Goal: Purchase product/service

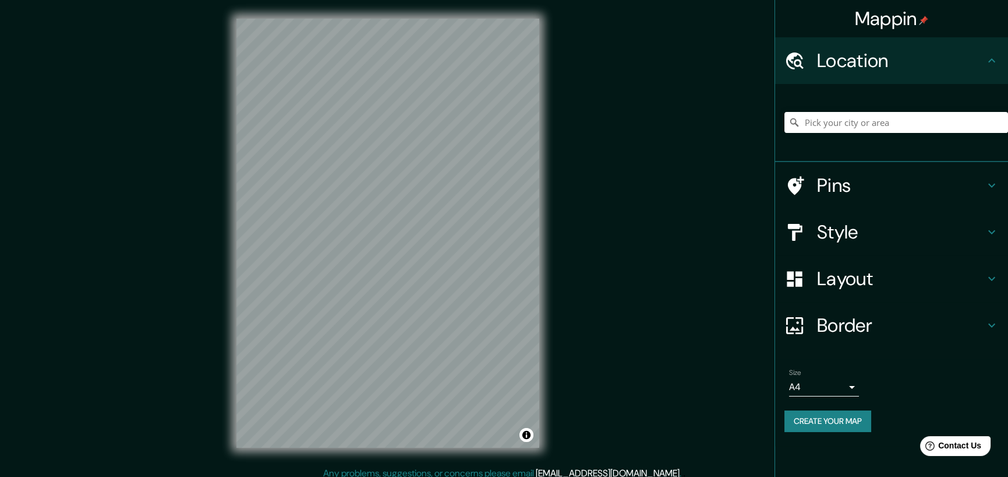
scroll to position [8, 0]
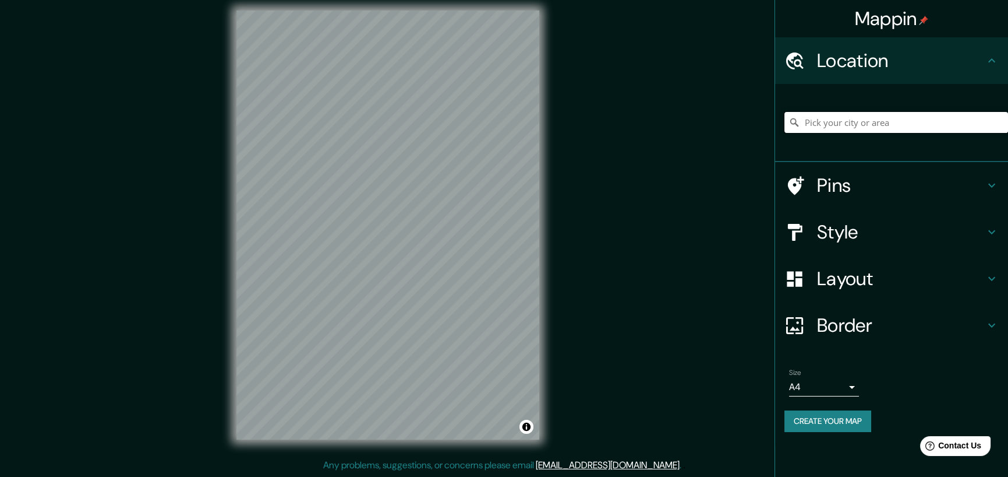
click at [805, 122] on input "Pick your city or area" at bounding box center [897, 122] width 224 height 21
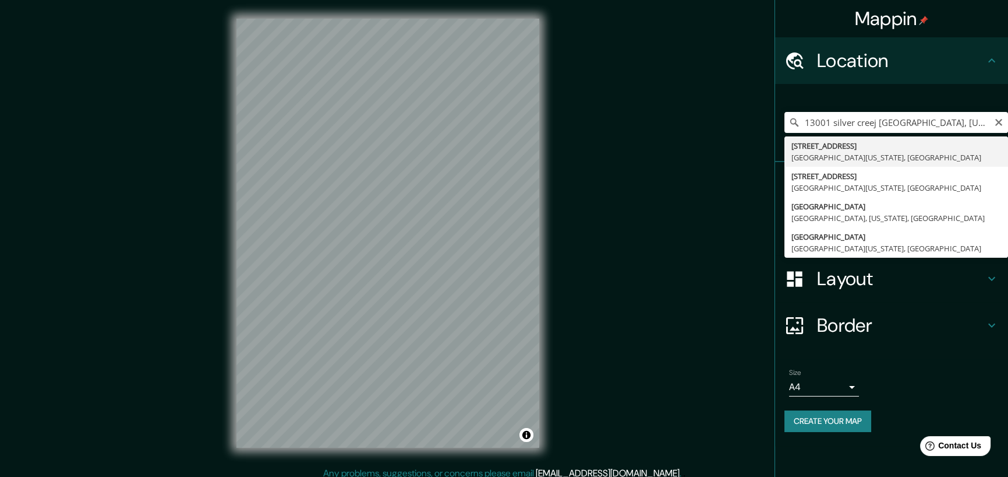
type input "[STREET_ADDRESS][US_STATE]"
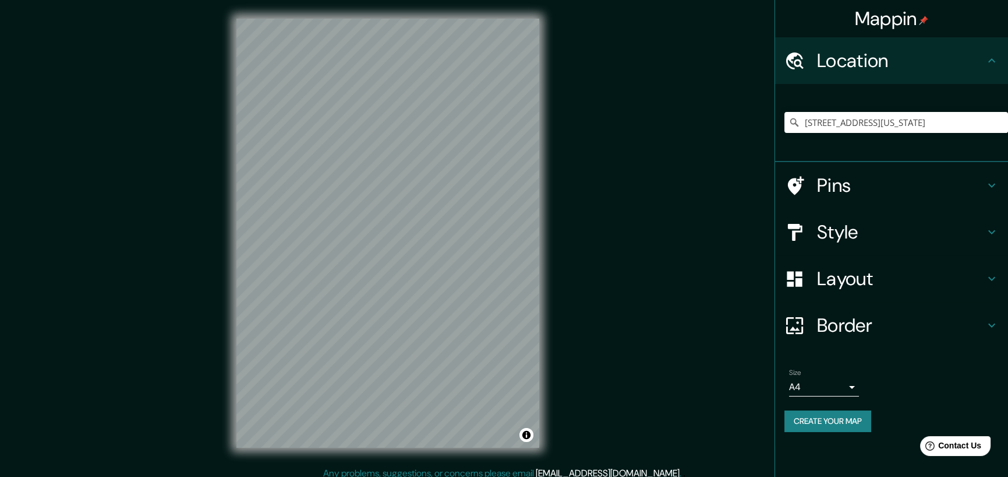
click at [540, 133] on div "© Mapbox © OpenStreetMap Improve this map" at bounding box center [388, 233] width 340 height 466
click at [992, 229] on icon at bounding box center [992, 232] width 14 height 14
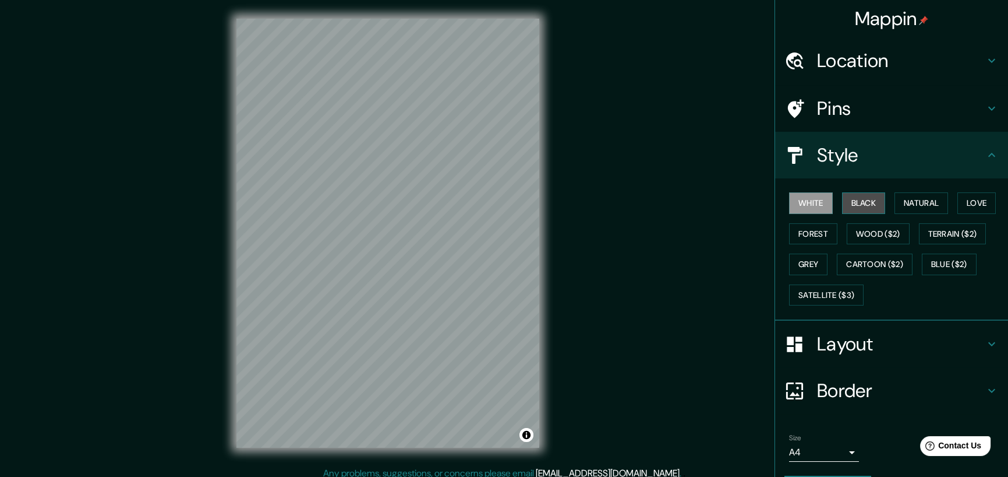
click at [855, 201] on button "Black" at bounding box center [864, 203] width 44 height 22
click at [920, 203] on button "Natural" at bounding box center [922, 203] width 54 height 22
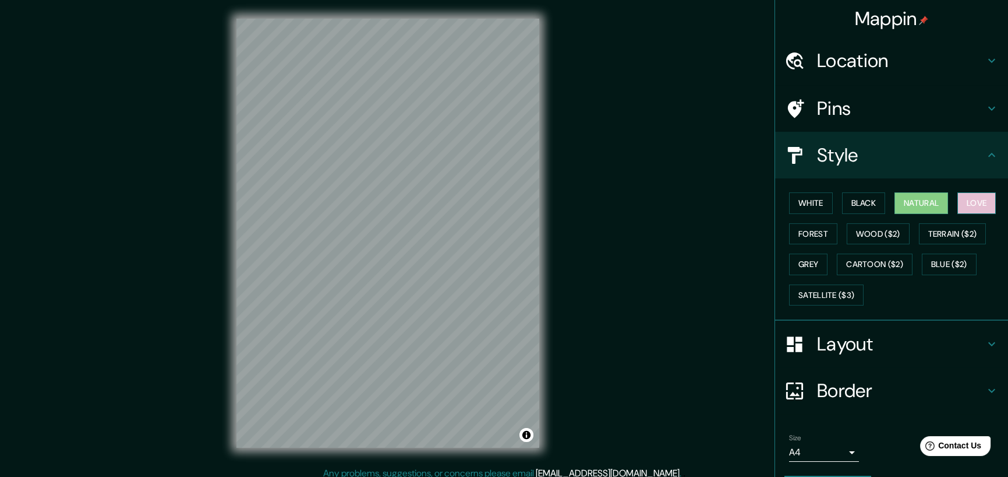
click at [974, 200] on button "Love" at bounding box center [977, 203] width 38 height 22
click at [800, 235] on button "Forest" at bounding box center [813, 234] width 48 height 22
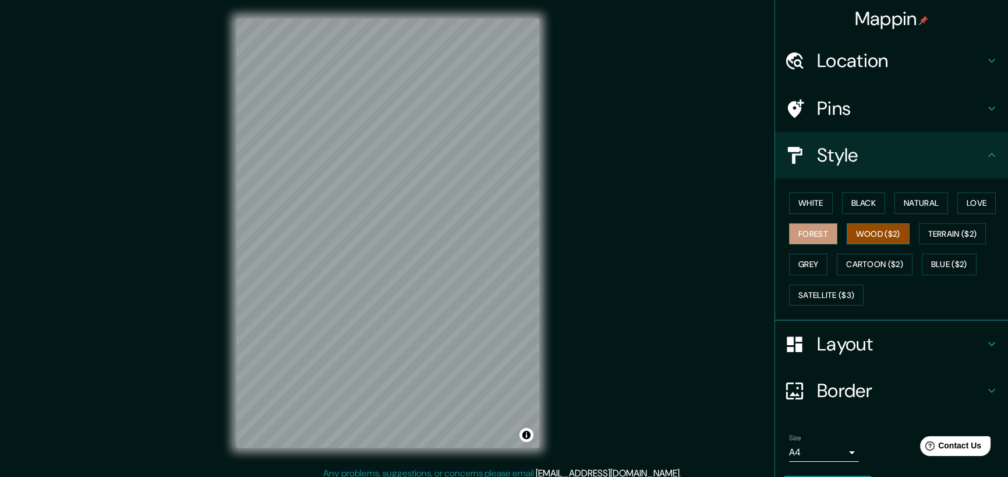
click at [861, 231] on button "Wood ($2)" at bounding box center [878, 234] width 63 height 22
click at [936, 233] on button "Terrain ($2)" at bounding box center [953, 234] width 68 height 22
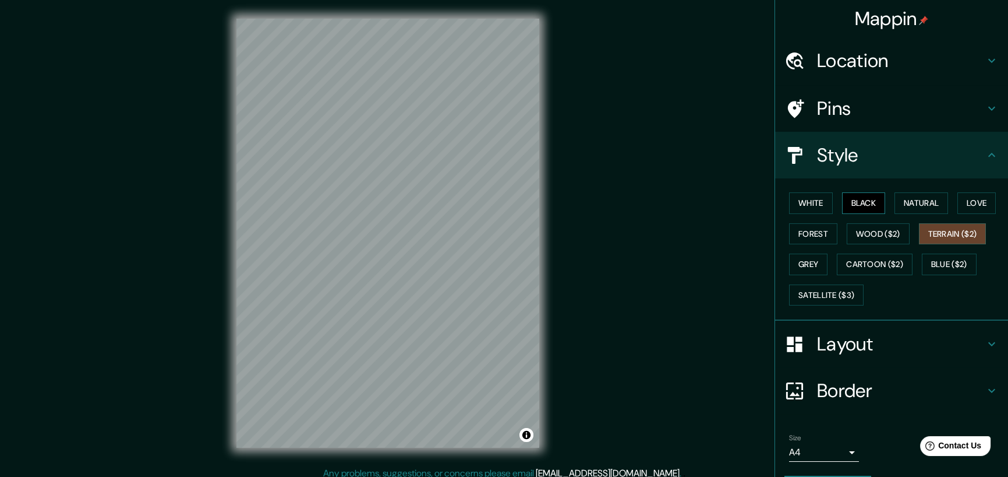
click at [853, 203] on button "Black" at bounding box center [864, 203] width 44 height 22
click at [859, 263] on button "Cartoon ($2)" at bounding box center [875, 264] width 76 height 22
click at [938, 232] on button "Terrain ($2)" at bounding box center [953, 234] width 68 height 22
click at [904, 203] on button "Natural" at bounding box center [922, 203] width 54 height 22
click at [237, 17] on div "© Mapbox © OpenStreetMap Improve this map" at bounding box center [388, 233] width 340 height 466
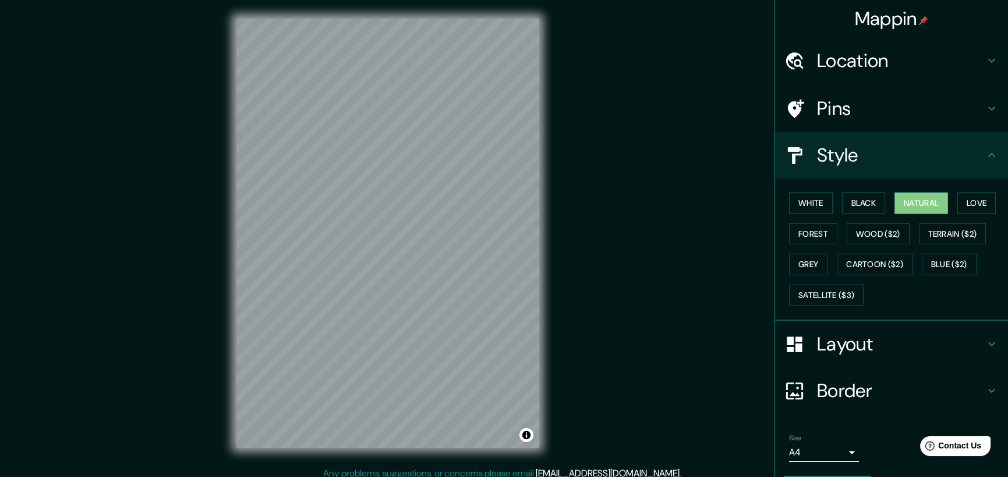
click at [637, 226] on div "Mappin Location [STREET_ADDRESS][US_STATE] Pins Style White Black Natural Love …" at bounding box center [504, 242] width 1008 height 485
